Goal: Information Seeking & Learning: Understand process/instructions

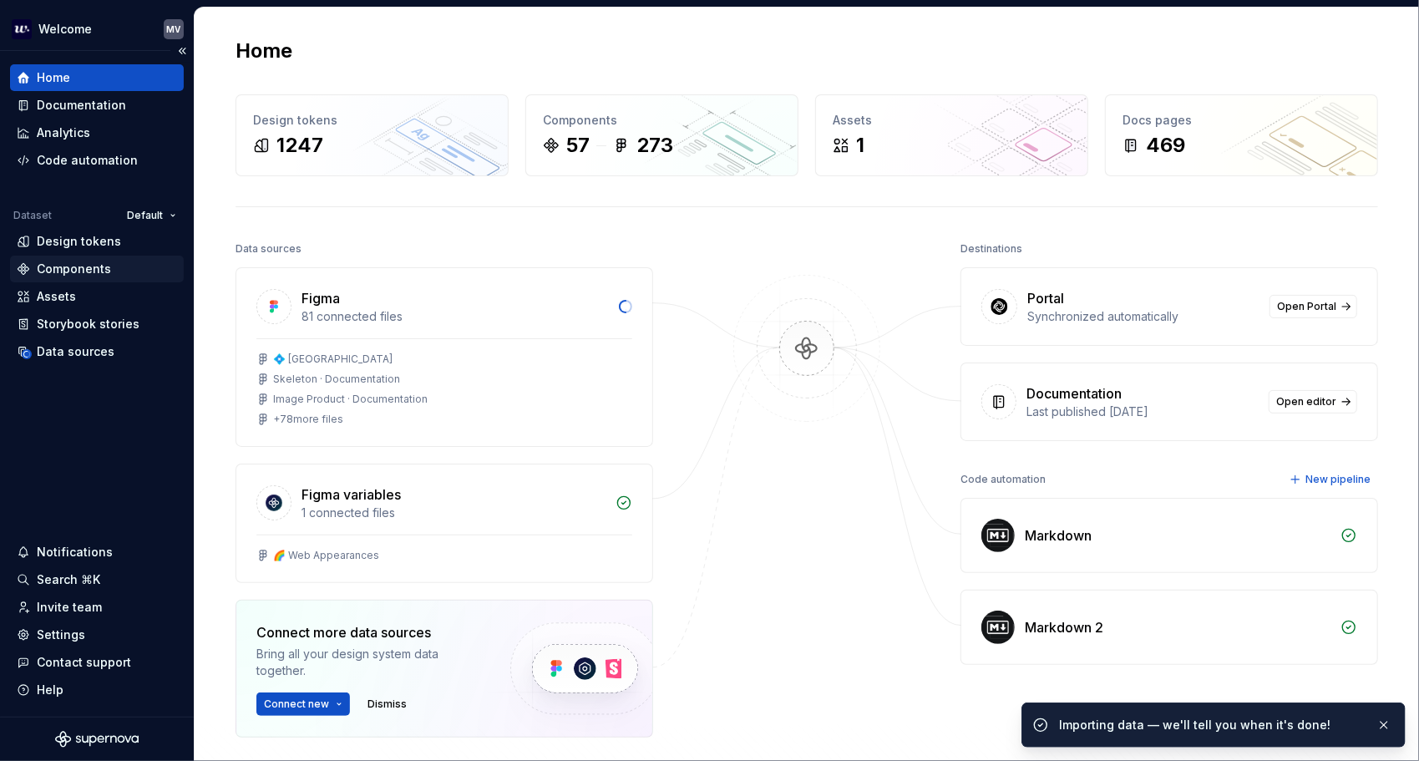
click at [109, 259] on div "Components" at bounding box center [97, 269] width 174 height 27
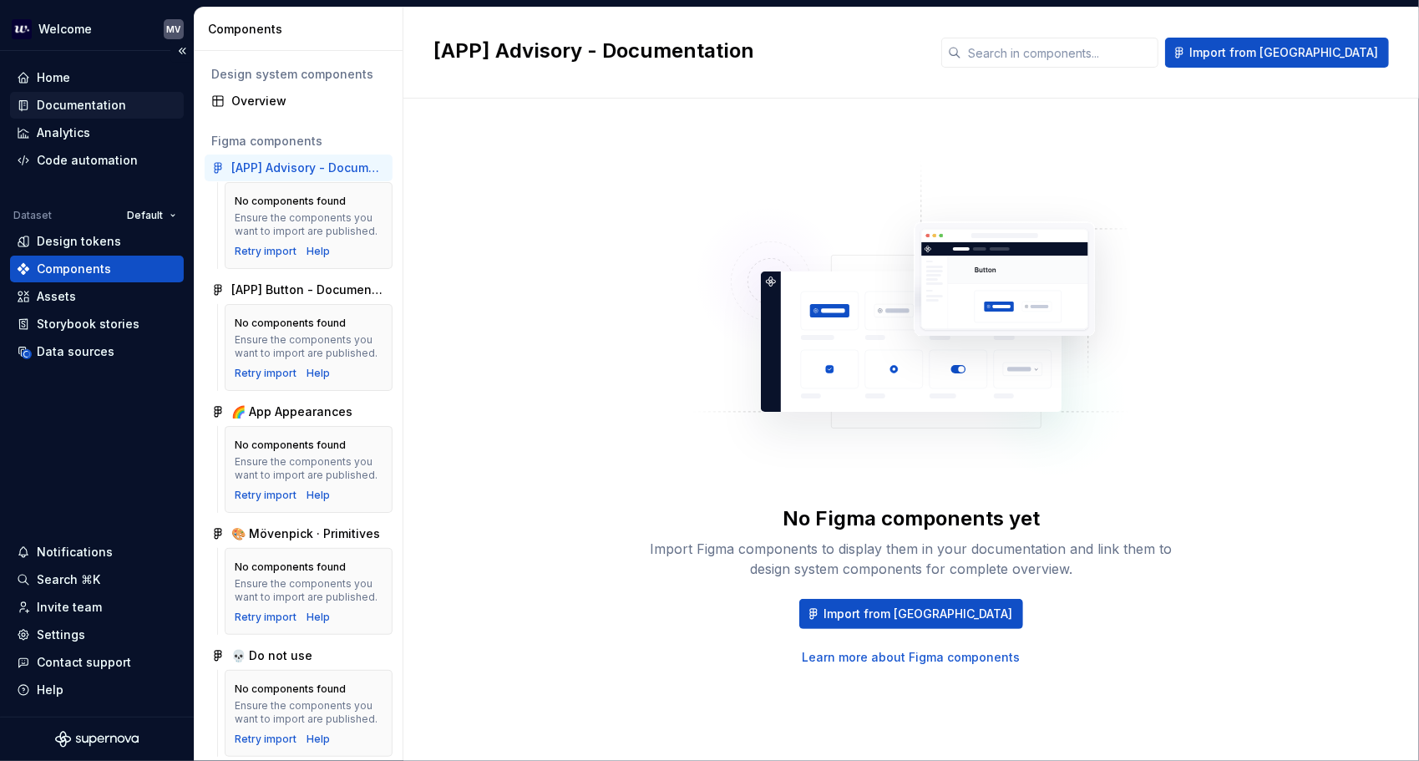
click at [70, 100] on div "Documentation" at bounding box center [81, 105] width 89 height 17
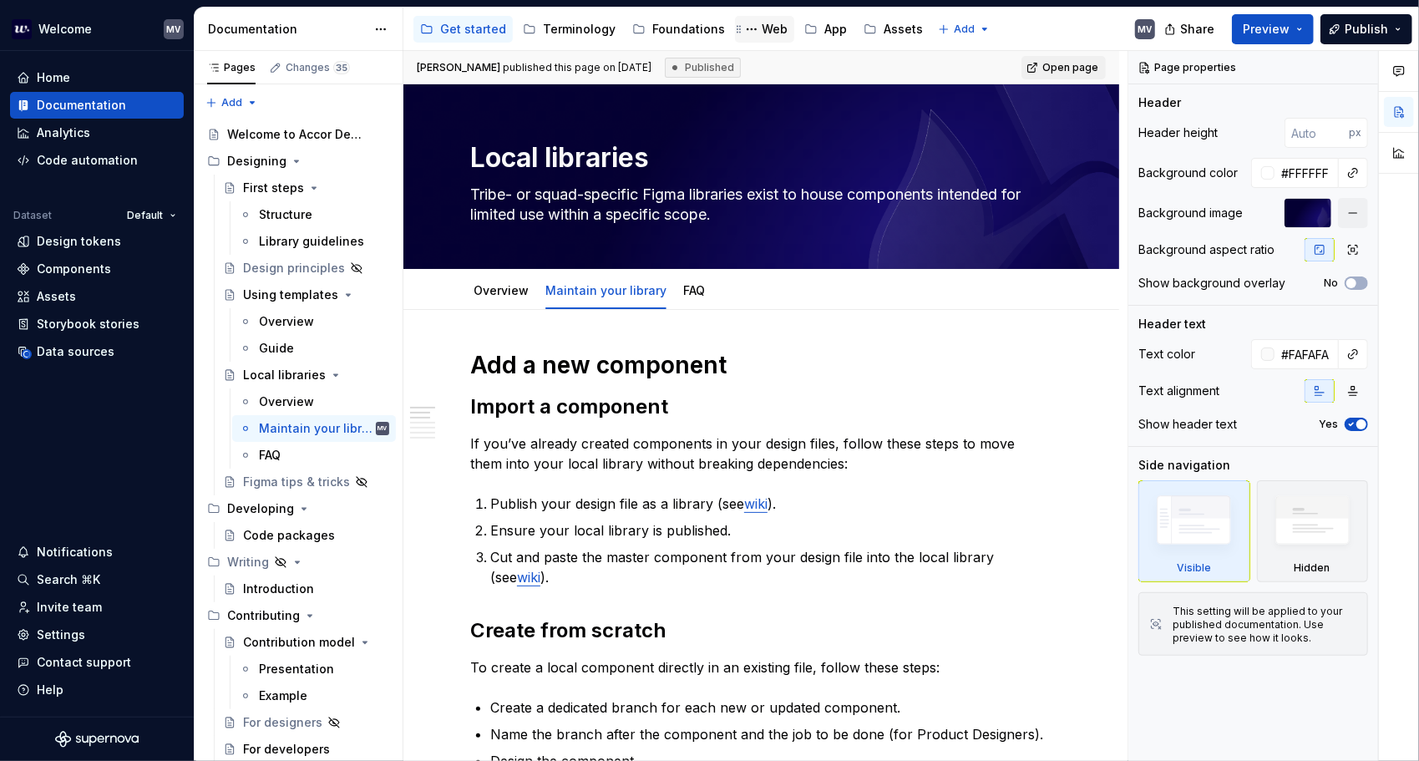
click at [760, 20] on div "Web" at bounding box center [764, 29] width 46 height 20
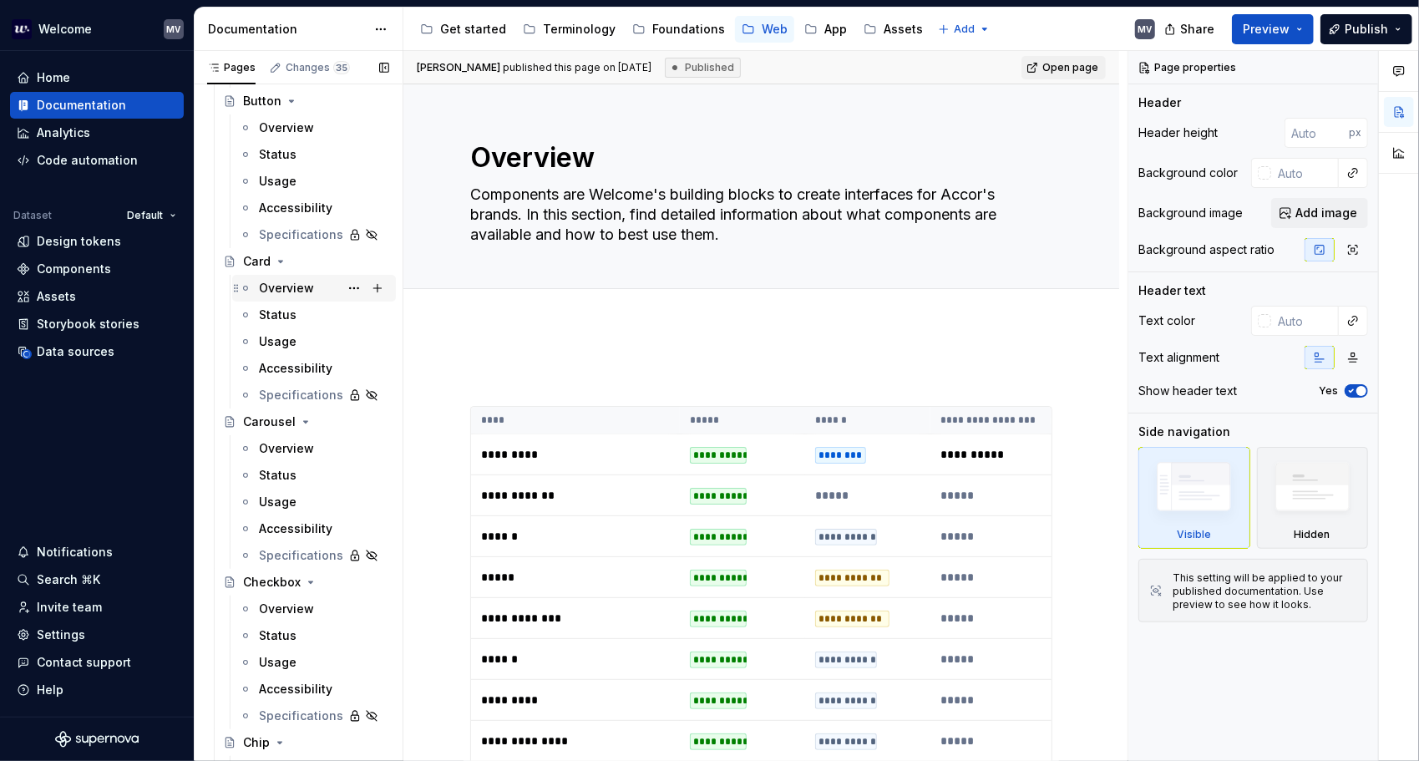
scroll to position [1169, 0]
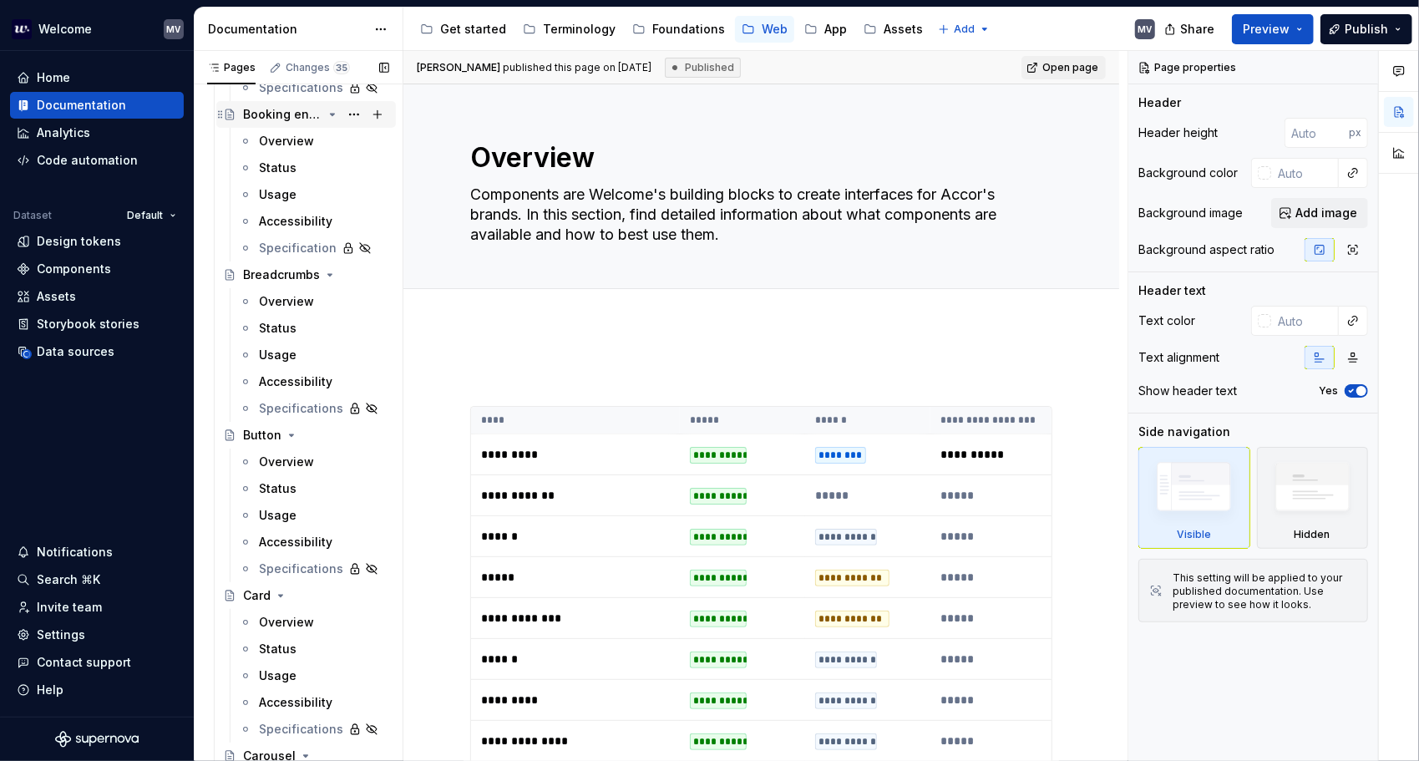
click at [274, 119] on div "Booking engine" at bounding box center [282, 114] width 79 height 17
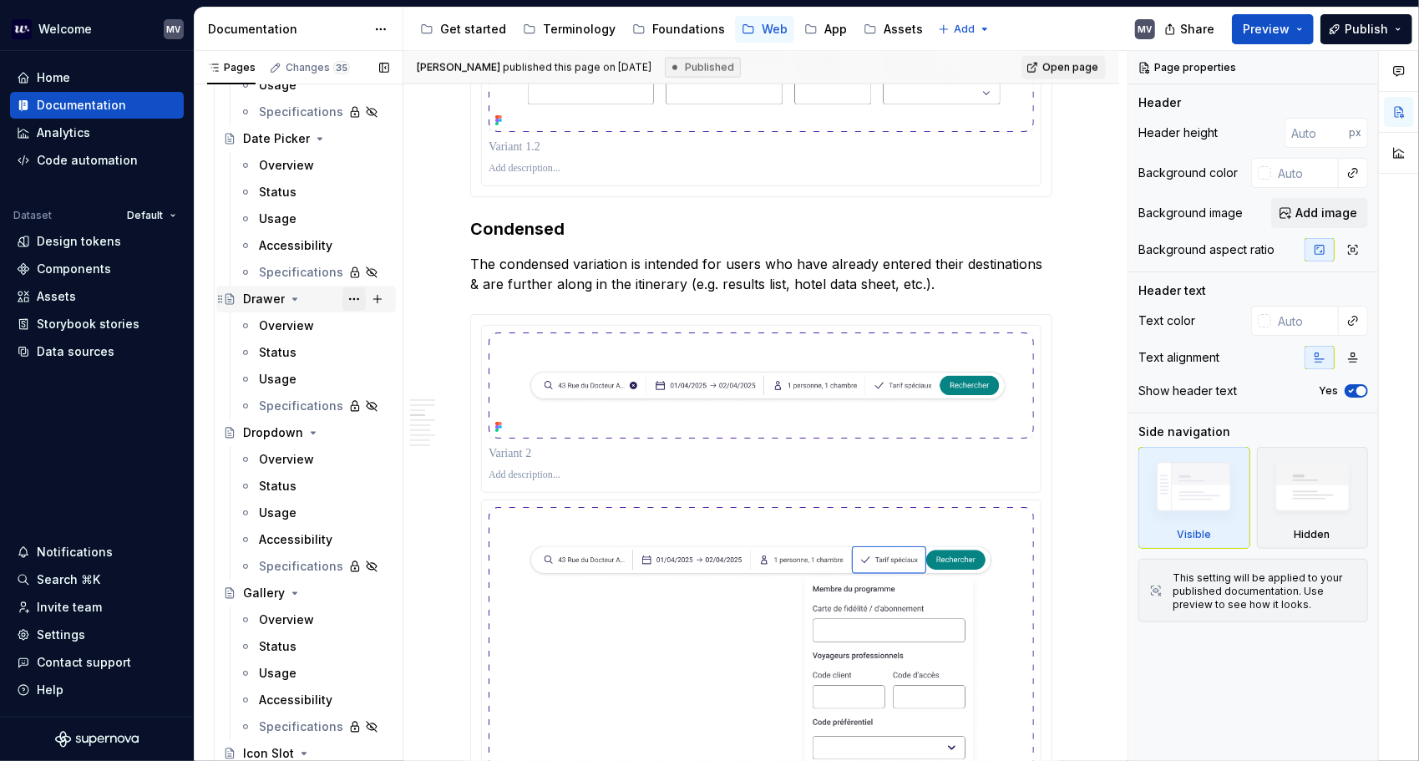
scroll to position [2421, 0]
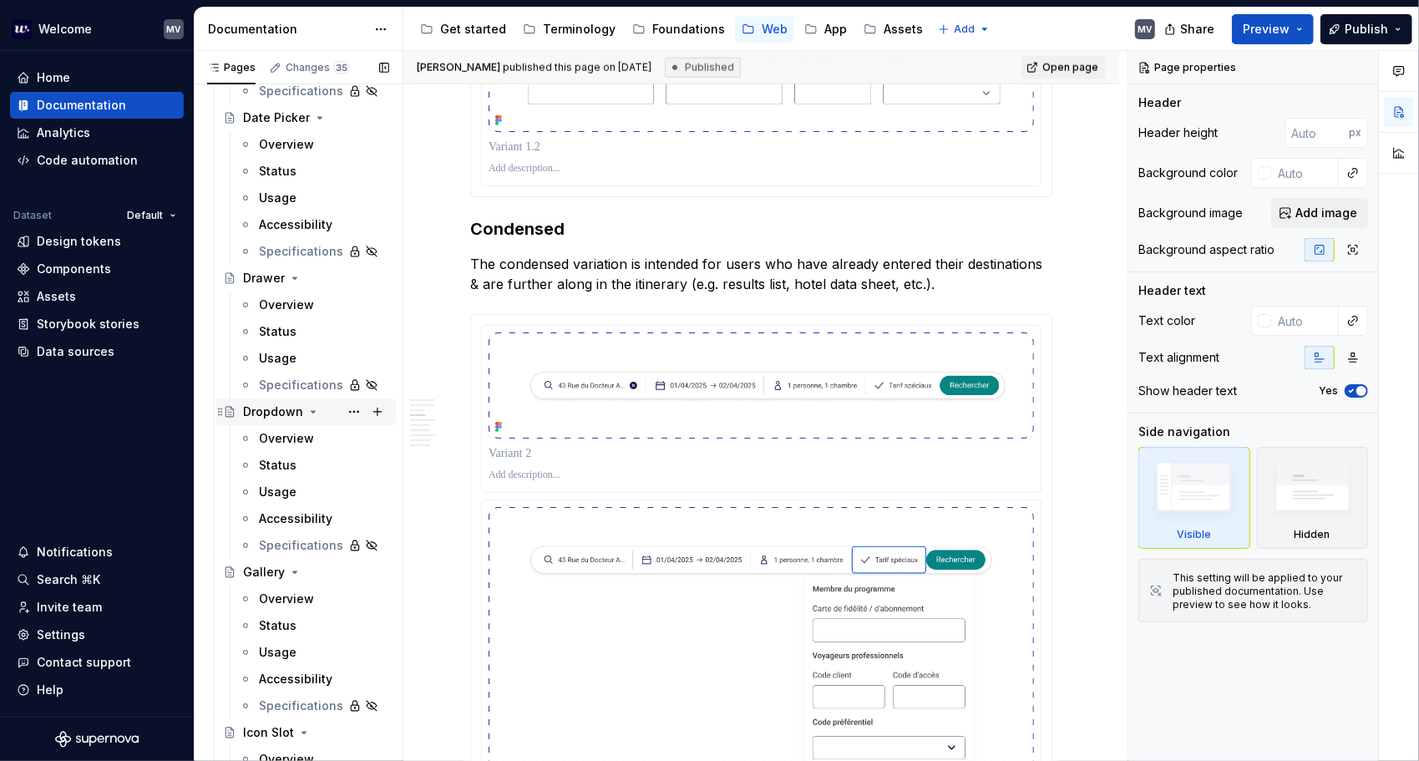
click at [277, 407] on div "Dropdown" at bounding box center [273, 411] width 60 height 17
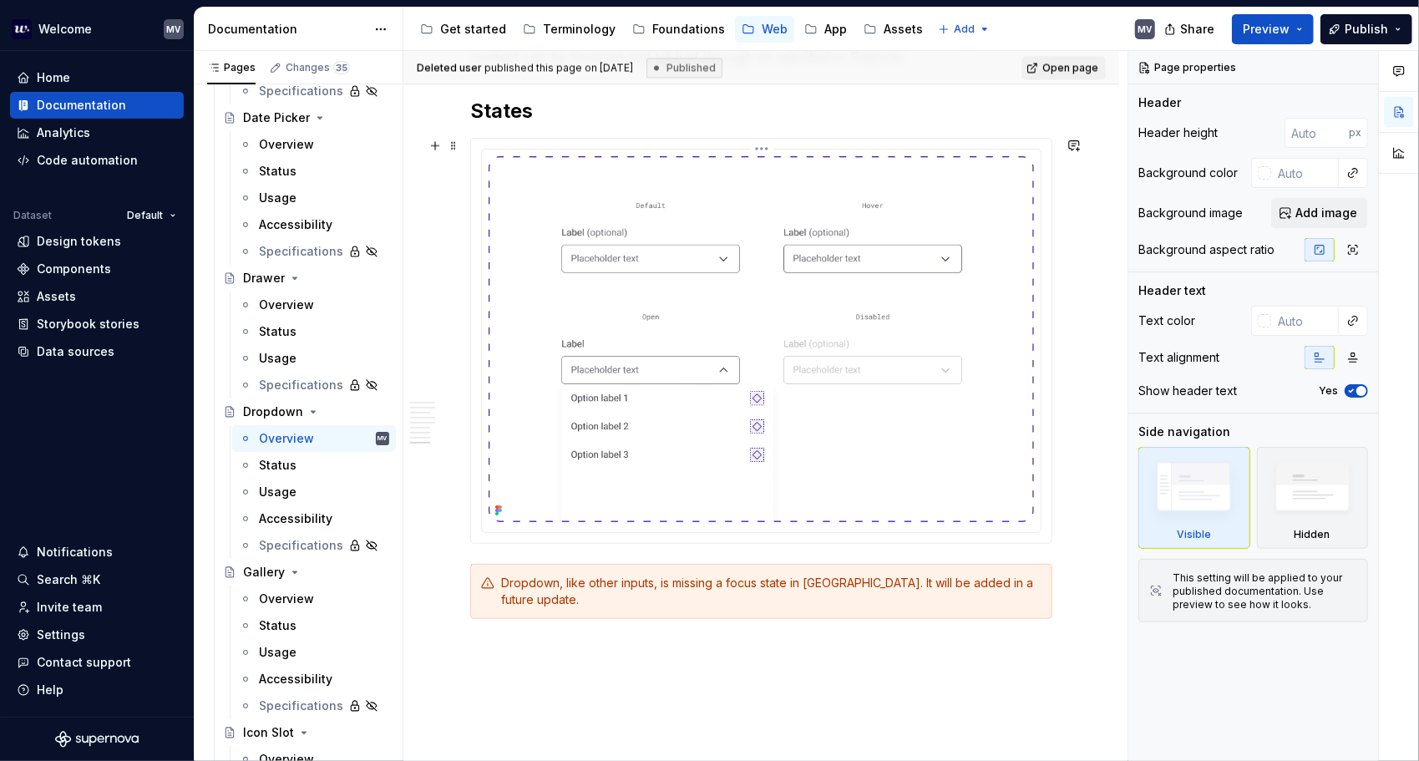
scroll to position [2421, 0]
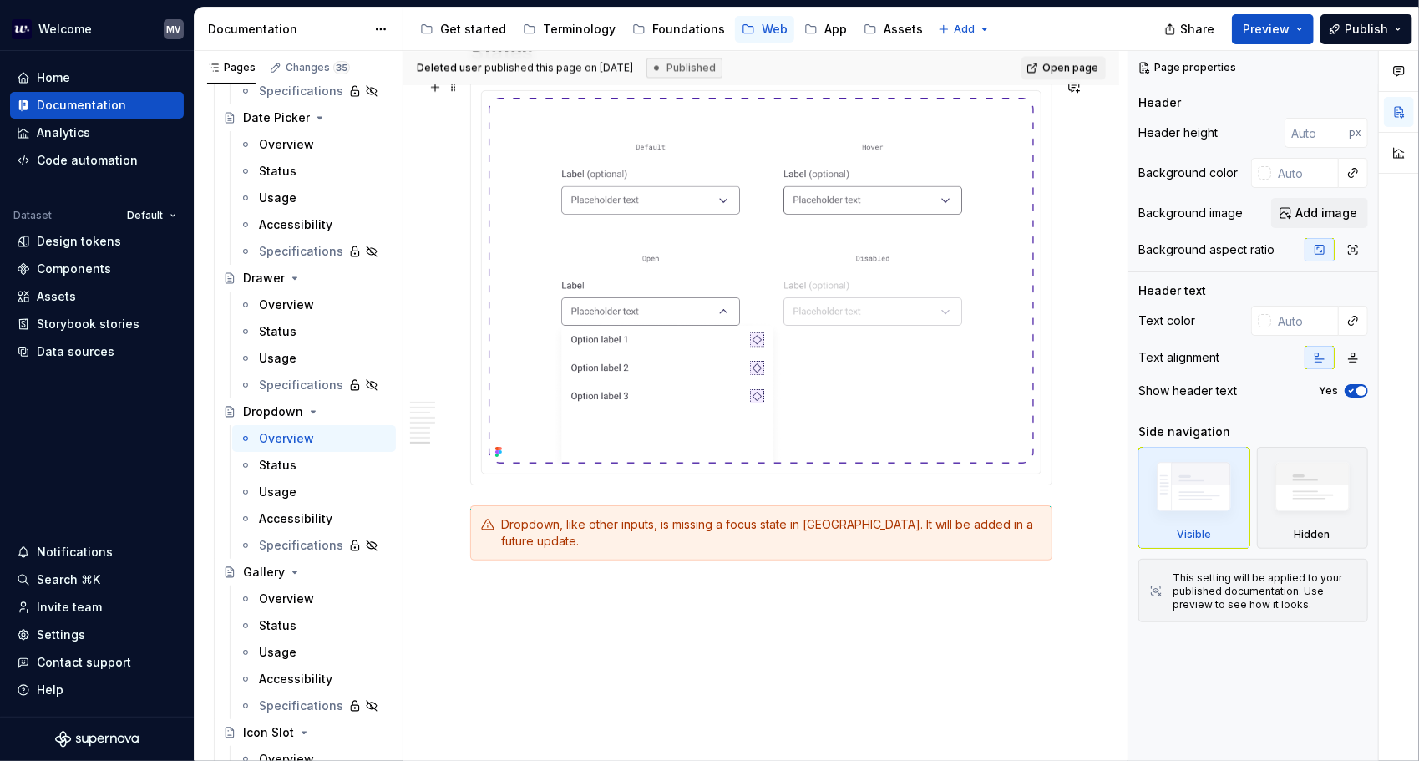
type textarea "*"
